Goal: Use online tool/utility: Utilize a website feature to perform a specific function

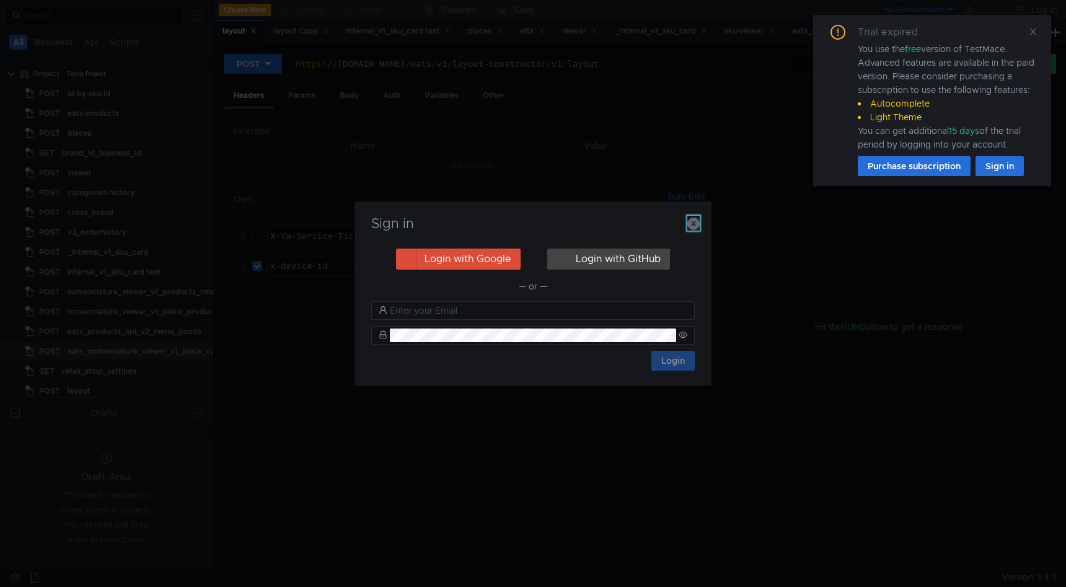
click at [696, 218] on icon "button" at bounding box center [693, 223] width 12 height 12
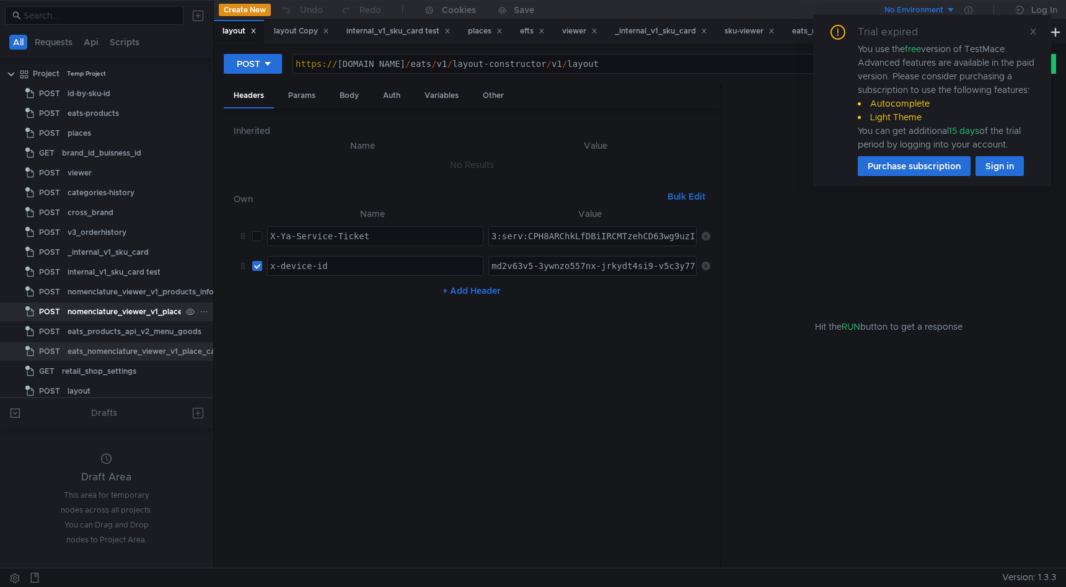
click at [99, 311] on div "nomenclature_viewer_v1_place_products_info" at bounding box center [153, 311] width 170 height 19
click at [112, 351] on div "eats_nomenclature_viewer_v1_place_categories_get-children" at bounding box center [181, 351] width 226 height 19
click at [112, 349] on div "eats_nomenclature_viewer_v1_place_categories_get-children" at bounding box center [181, 351] width 226 height 19
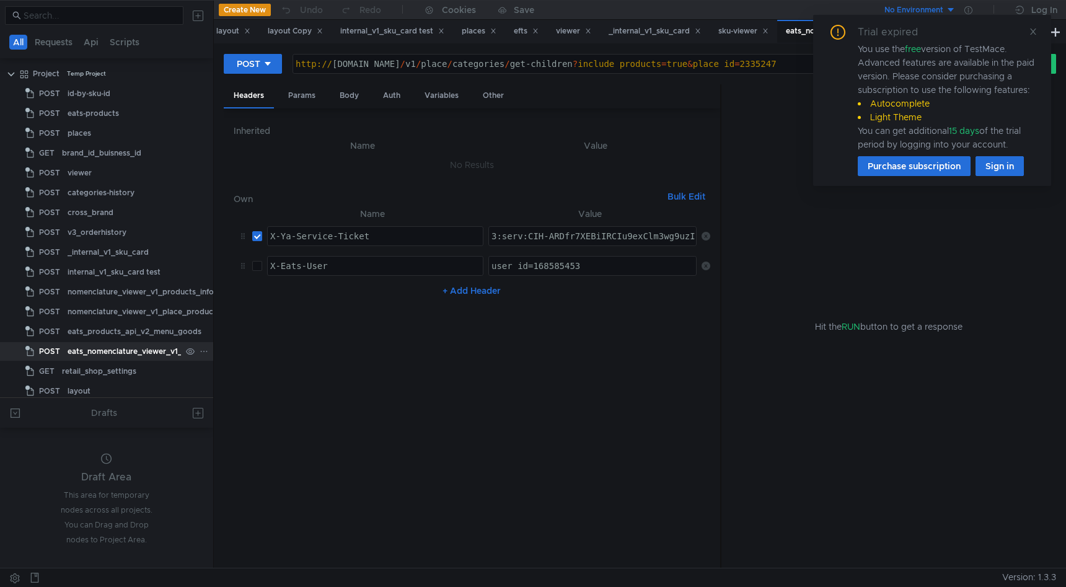
click at [112, 349] on div "eats_nomenclature_viewer_v1_place_categories_get-children" at bounding box center [181, 351] width 226 height 19
click at [325, 95] on div "Headers Params Body Auth Variables Other" at bounding box center [472, 96] width 496 height 24
click at [346, 95] on div "Body" at bounding box center [349, 95] width 39 height 23
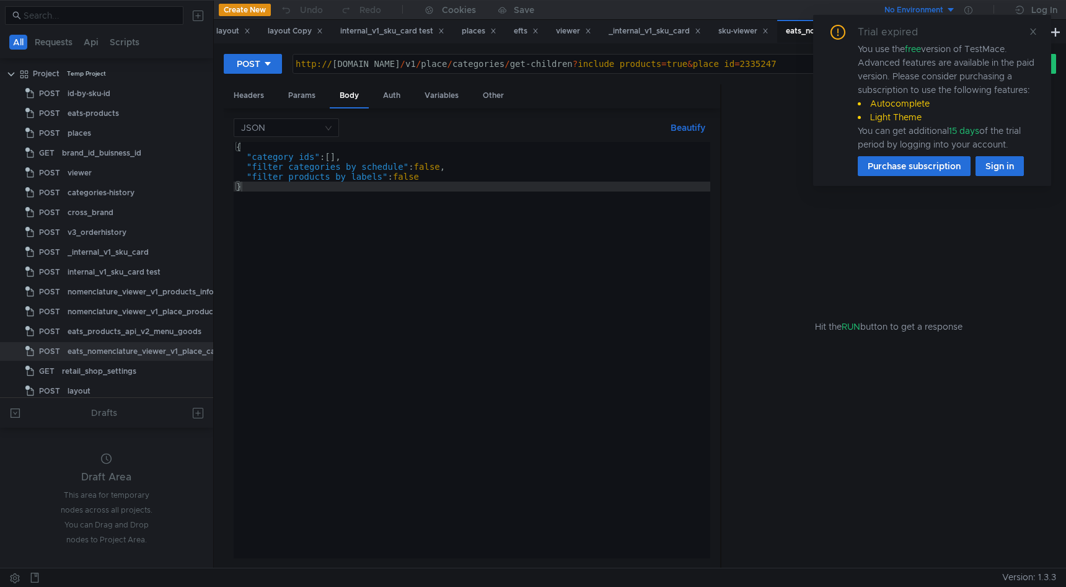
click at [419, 173] on div "{ "category_ids" : [ ] , "filter_categories_by_schedule" : false , "filter_prod…" at bounding box center [472, 360] width 476 height 436
click at [421, 167] on div "{ "category_ids" : [ ] , "filter_categories_by_schedule" : false , "filter_prod…" at bounding box center [472, 360] width 476 height 436
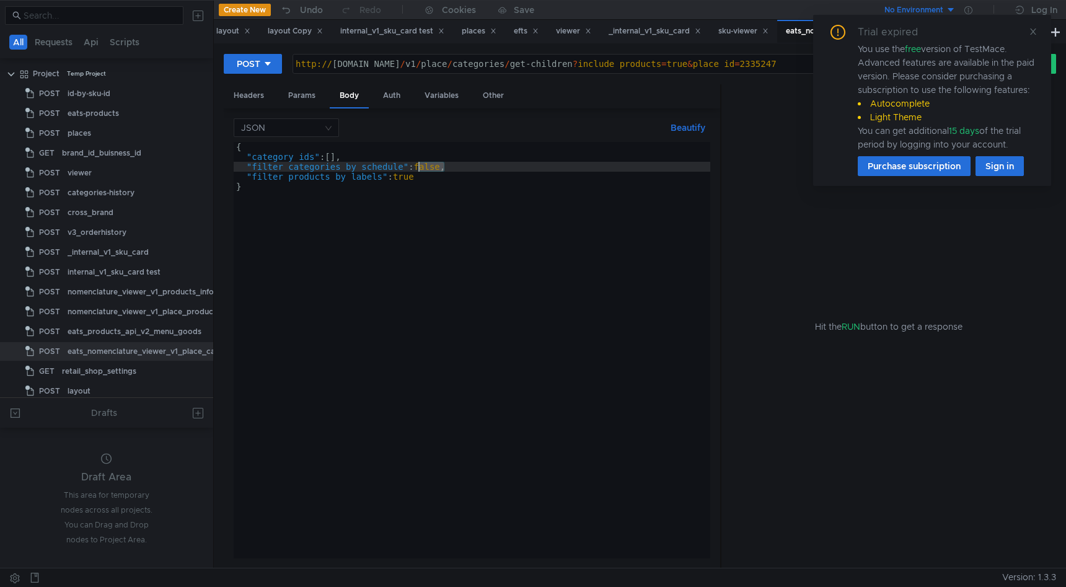
click at [421, 167] on div "{ "category_ids" : [ ] , "filter_categories_by_schedule" : false , "filter_prod…" at bounding box center [472, 360] width 476 height 436
type textarea ""filter_categories_by_schedule": true,"
click at [302, 86] on div "Params" at bounding box center [301, 95] width 47 height 23
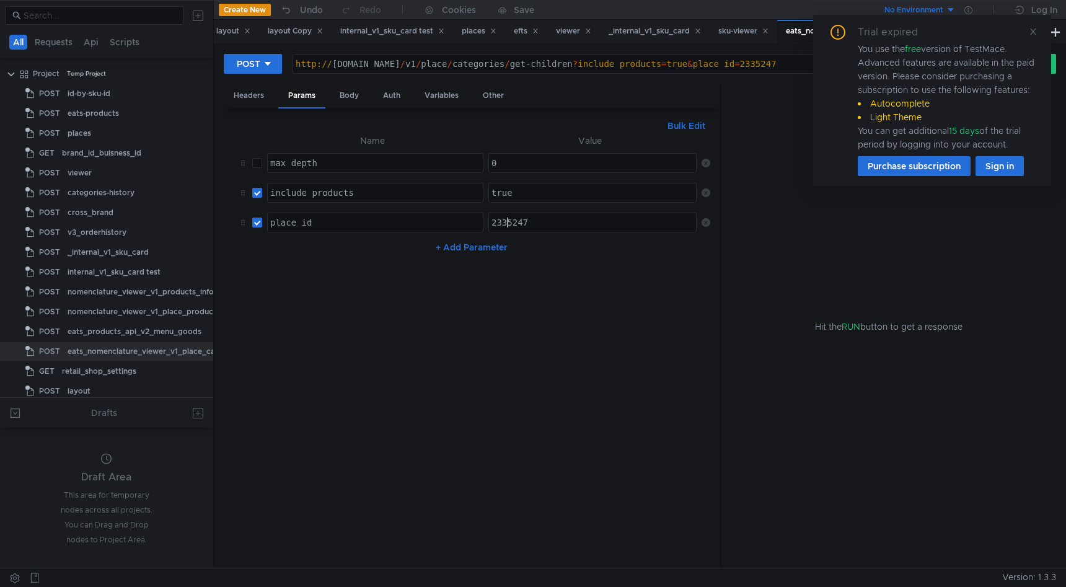
click at [502, 225] on div "2335247" at bounding box center [593, 232] width 209 height 30
paste textarea "536615"
type textarea "2536615"
click at [509, 193] on div "true" at bounding box center [593, 203] width 209 height 30
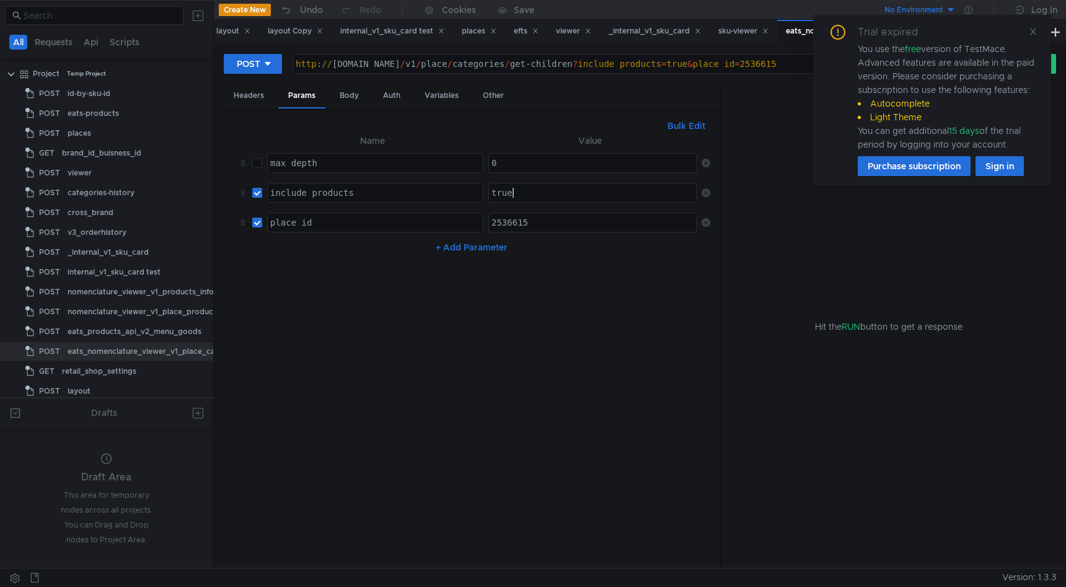
click at [509, 193] on div "true" at bounding box center [593, 203] width 209 height 30
type textarea "false"
click at [257, 163] on input "checkbox" at bounding box center [257, 163] width 10 height 10
checkbox input "true"
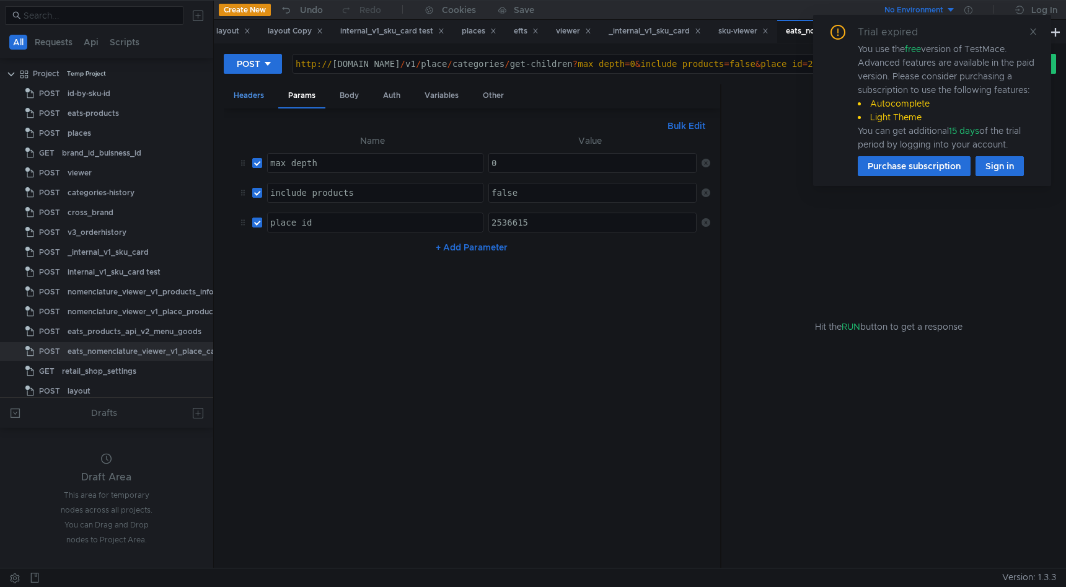
click at [251, 93] on div "Headers" at bounding box center [249, 95] width 50 height 23
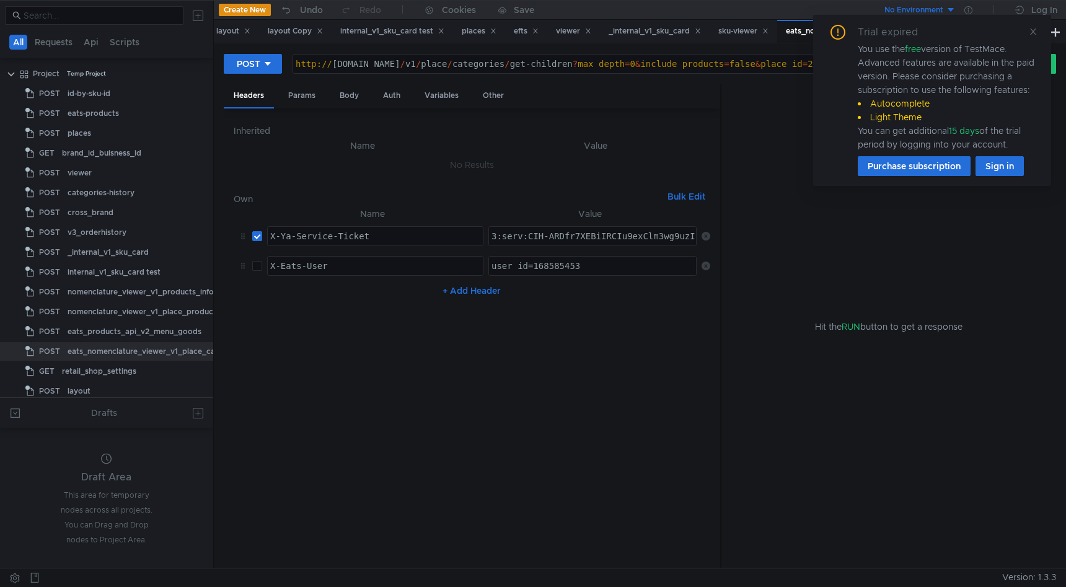
type textarea "3:serv:CIH-ARDfr7XEBiIRCIu9exClm3wg9uzIkaXU_gE:CitImrOVYi9IfgqhQbwcVGnIm8nNHIzM…"
paste textarea "3:serv:CL3-ARDV4erEBiIRCIu9exClm3wg9uzIkaXU_gE:FfoERRUtBQQ5UO0mkzxAxmjMZYYV0mNi…"
type textarea "3:serv:CL3-ARDV4erEBiIRCIu9exClm3wg9uzIkaXU_gE:FfoERRUtBQQ5UO0mkzxAxmjMZYYV0mNi…"
click at [1038, 29] on div "Trial expired You use the free version of TestMace. Advanced features are avail…" at bounding box center [932, 100] width 238 height 171
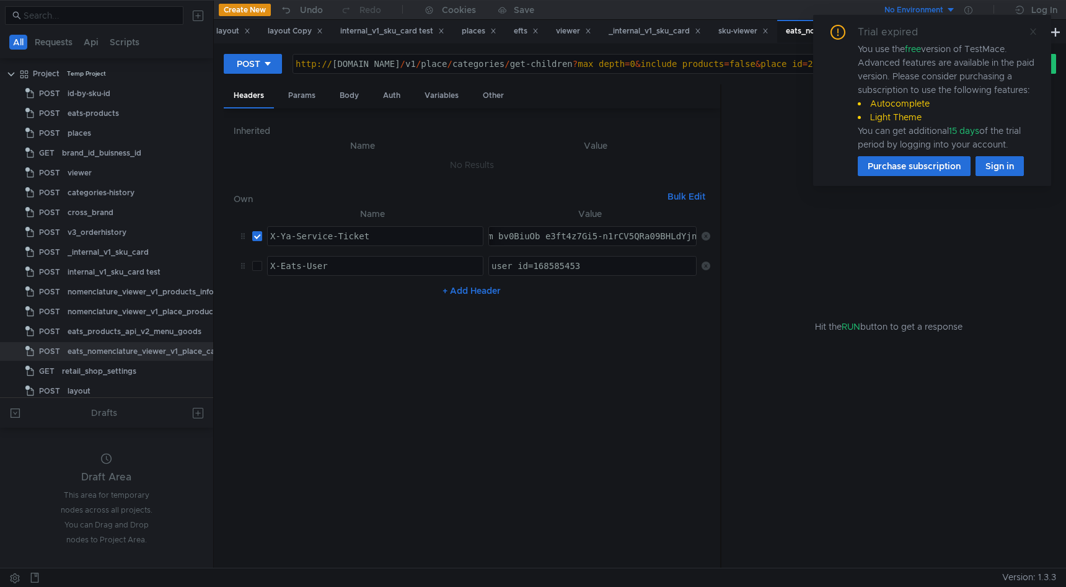
click at [1029, 32] on icon at bounding box center [1032, 31] width 9 height 9
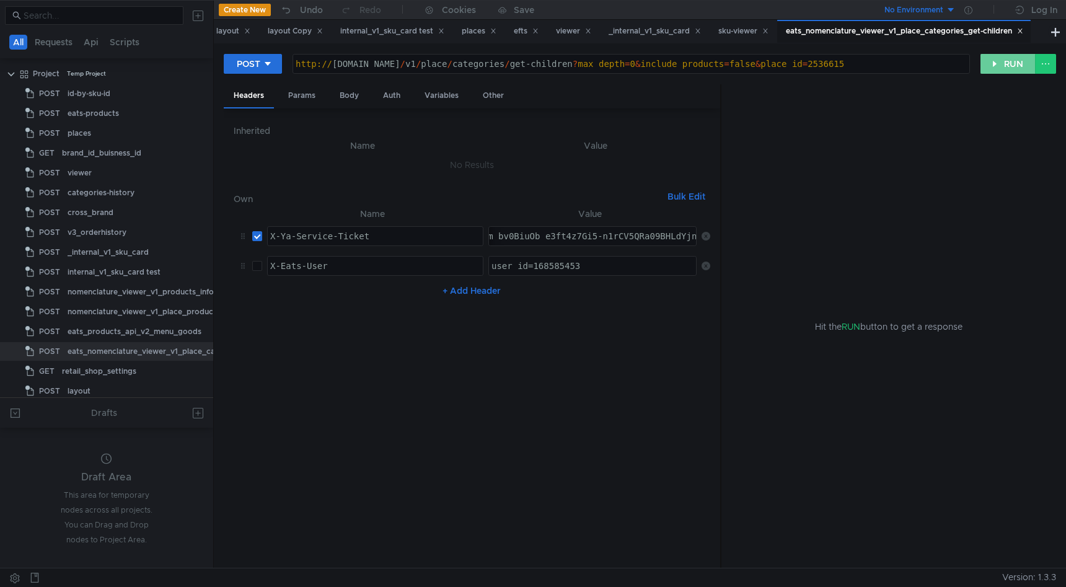
click at [1004, 61] on button "RUN" at bounding box center [1007, 64] width 55 height 20
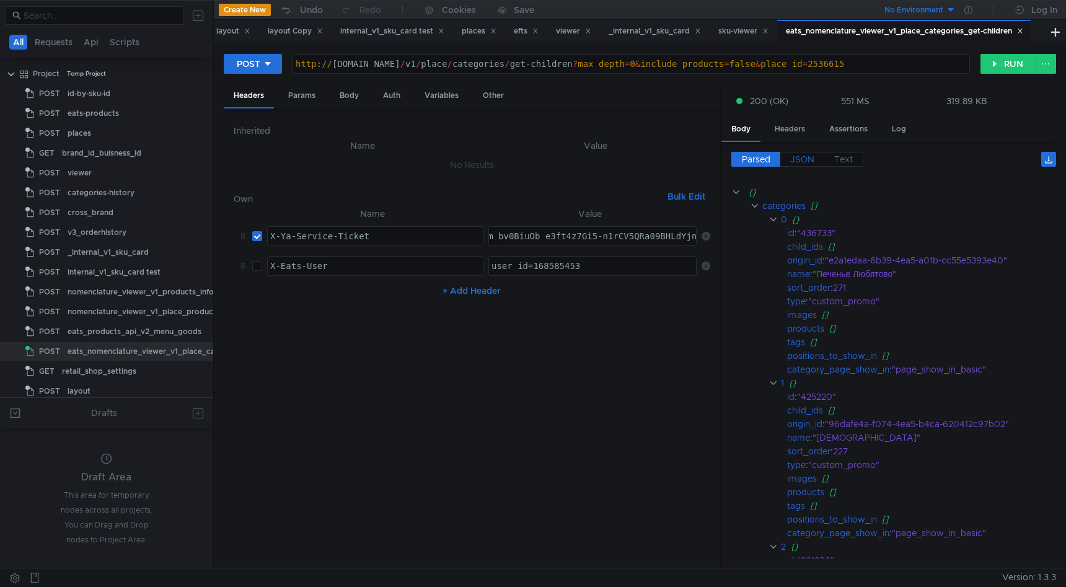
click at [807, 157] on span "JSON" at bounding box center [802, 159] width 24 height 11
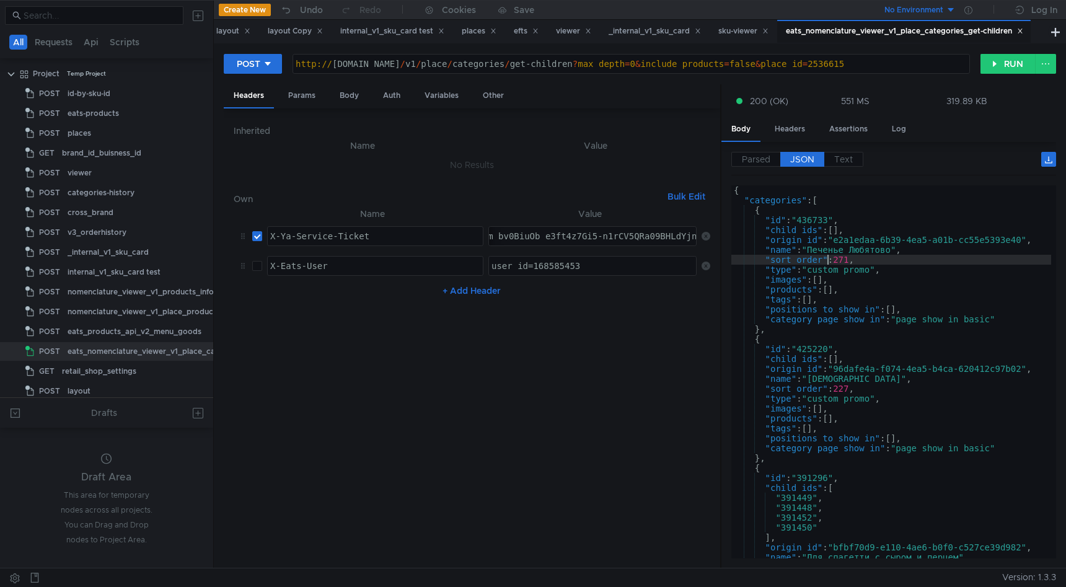
type textarea "] }"
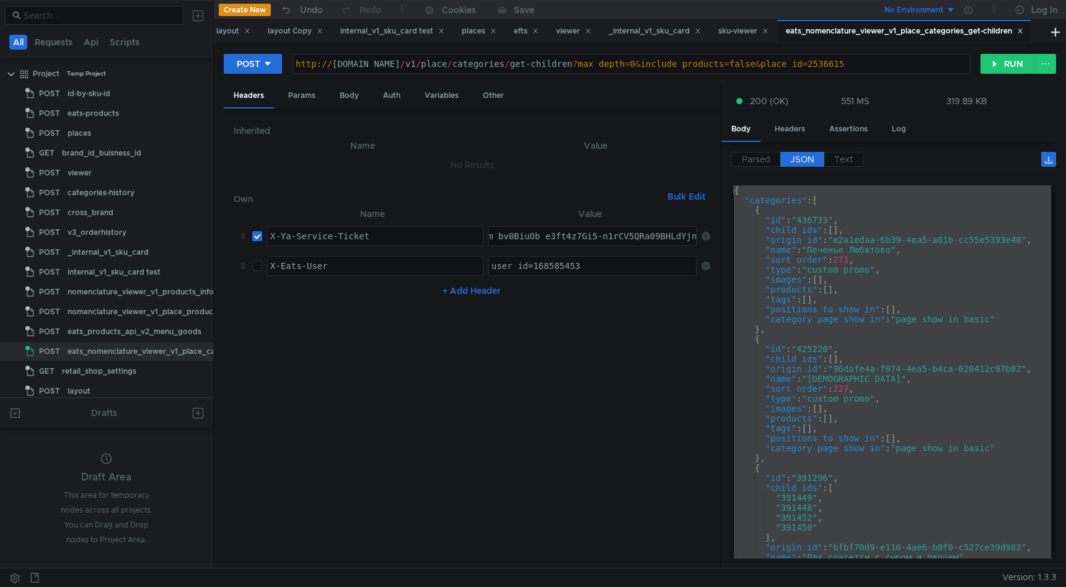
type textarea "user_id=168585453"
click at [560, 261] on div "user_id=168585453" at bounding box center [593, 276] width 209 height 30
click at [344, 99] on div "Body" at bounding box center [349, 95] width 39 height 23
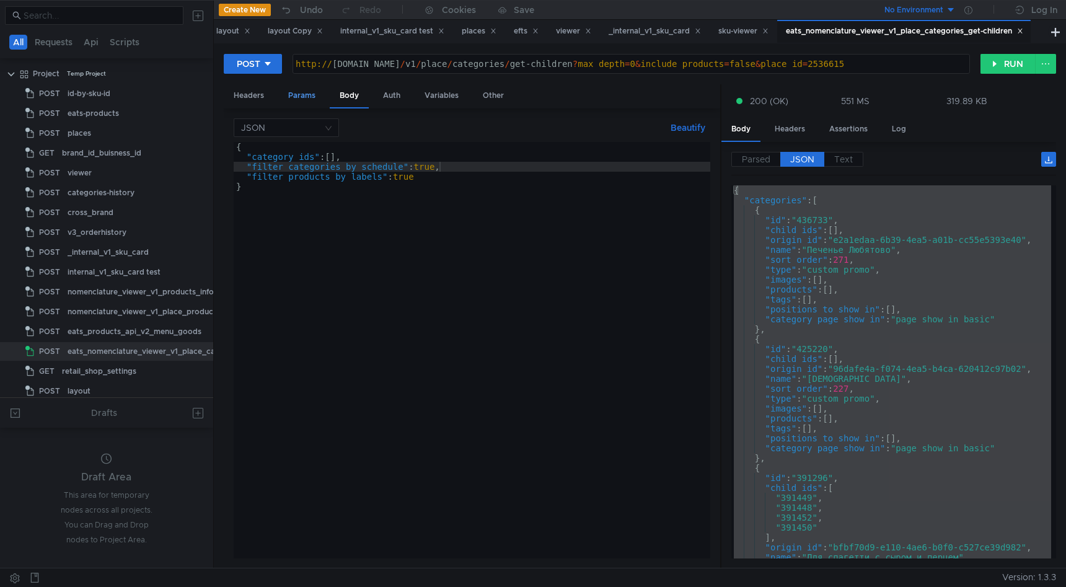
click at [296, 99] on div "Params" at bounding box center [301, 95] width 47 height 23
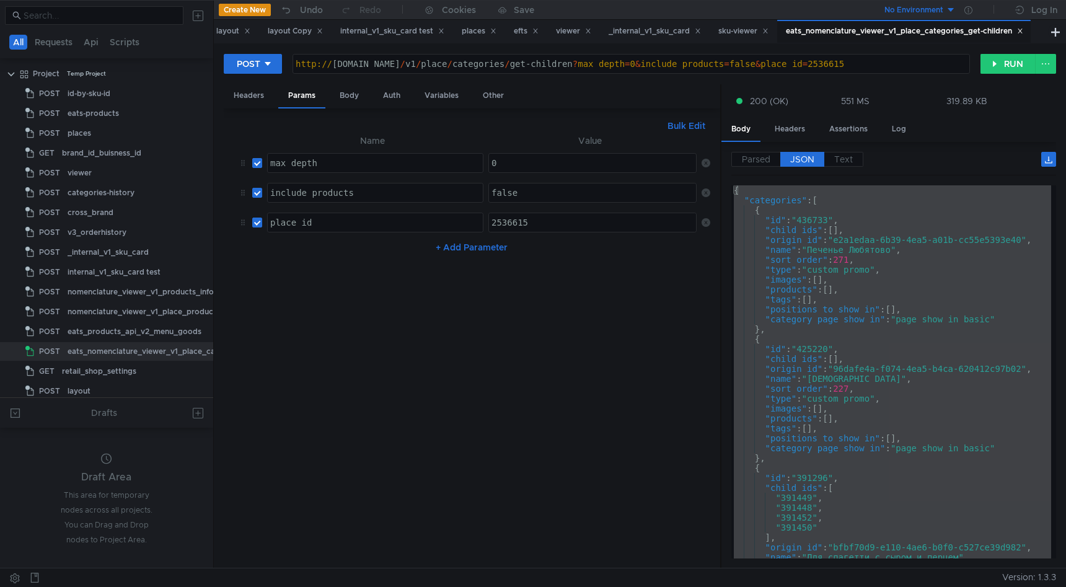
click at [517, 221] on div "2536615" at bounding box center [593, 232] width 209 height 30
paste textarea "540213"
type textarea "540213"
click at [1006, 63] on button "RUN" at bounding box center [1007, 64] width 55 height 20
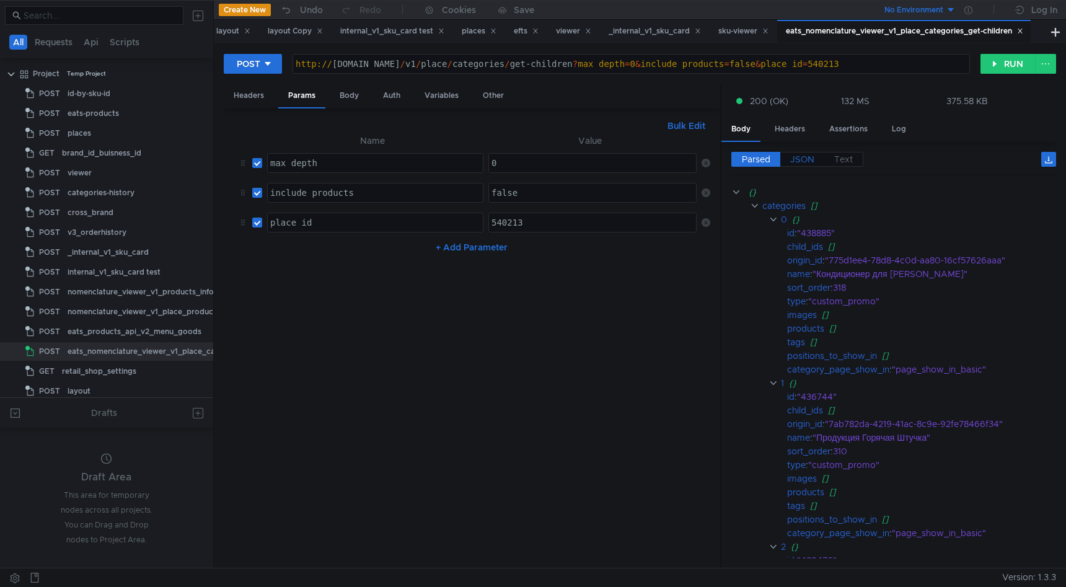
click at [802, 157] on span "JSON" at bounding box center [802, 159] width 24 height 11
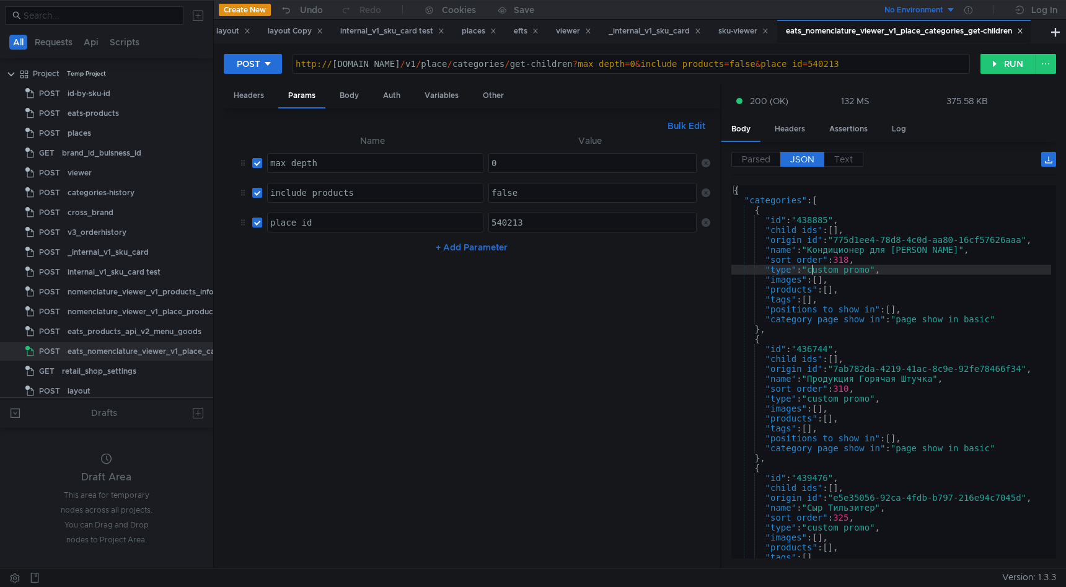
click at [813, 271] on div "{ "categories" : [ { "id" : "438885" , "child_ids" : [ ] , "origin_id" : "775d1…" at bounding box center [891, 379] width 320 height 388
type textarea "] }"
